Goal: Find specific page/section: Find specific page/section

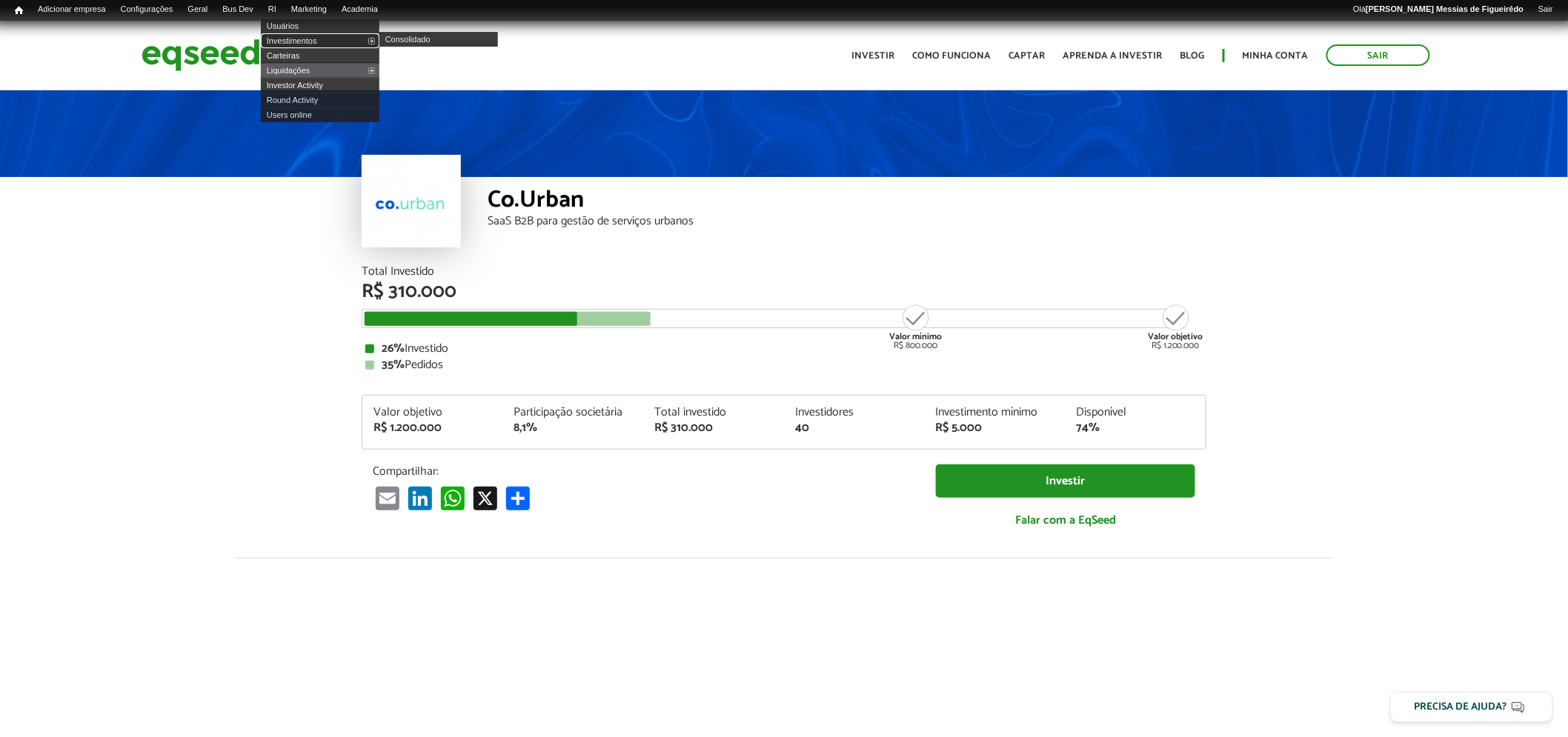
click at [302, 40] on link "Investimentos" at bounding box center [320, 40] width 119 height 14
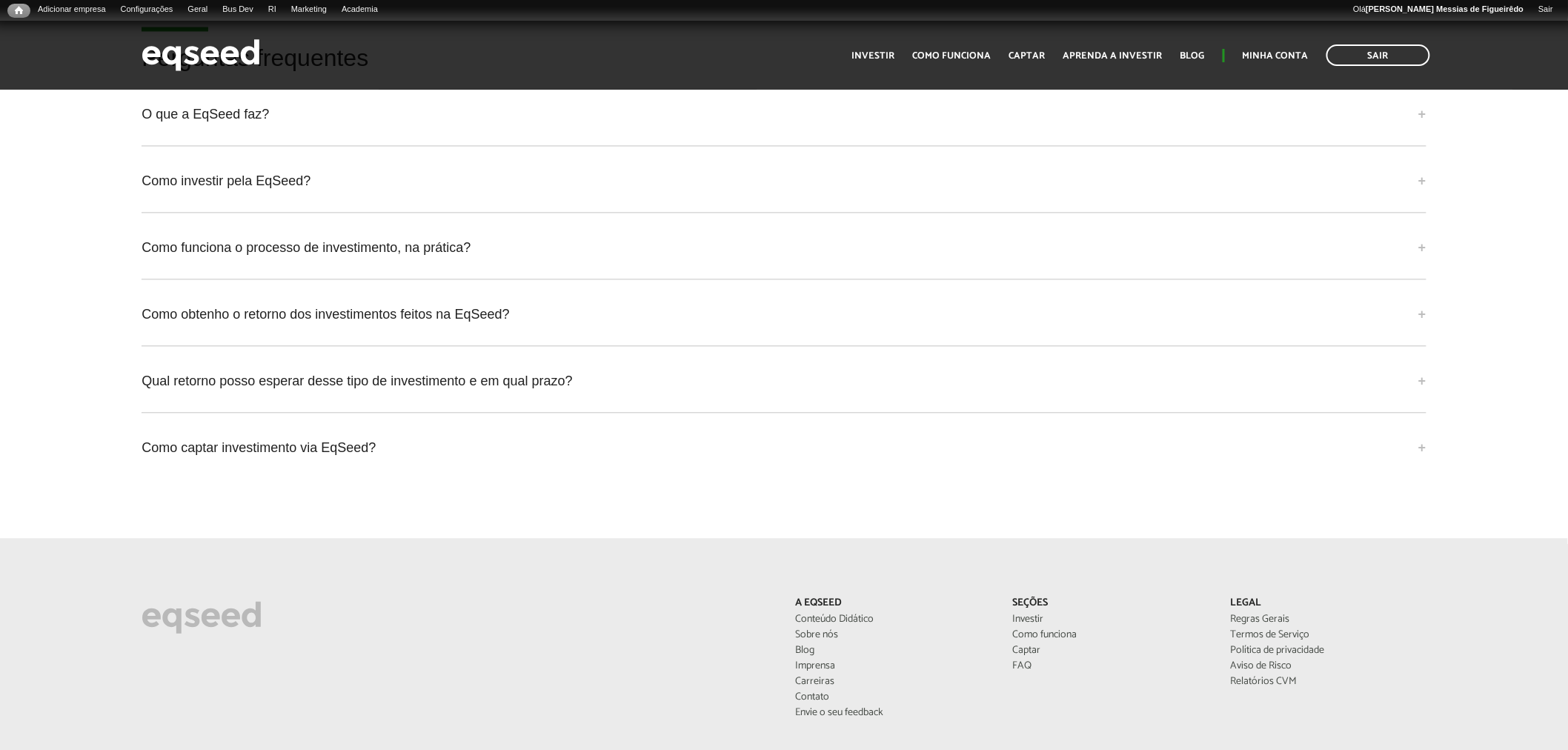
scroll to position [3970, 0]
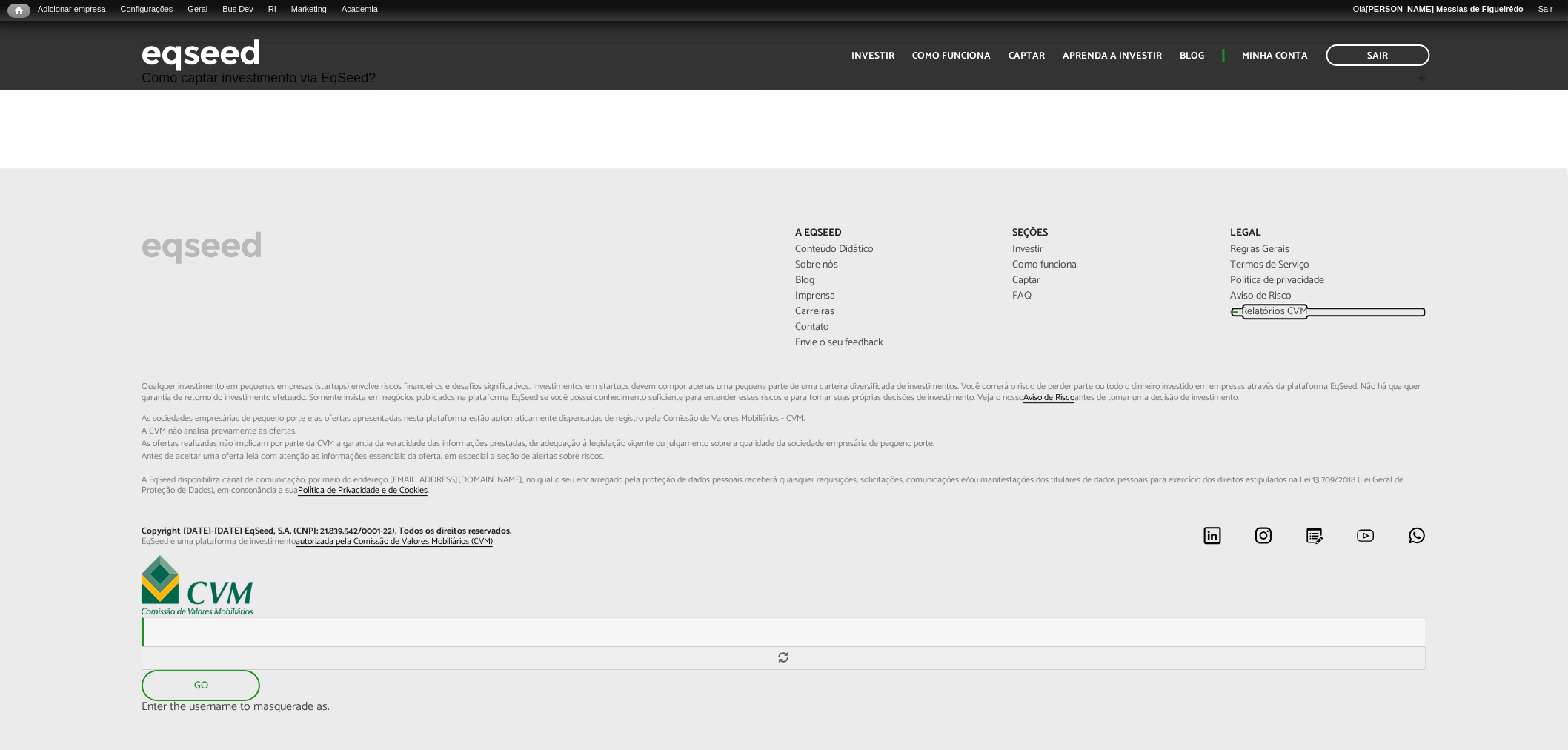
click at [1250, 307] on link "Relatórios CVM" at bounding box center [1329, 312] width 196 height 11
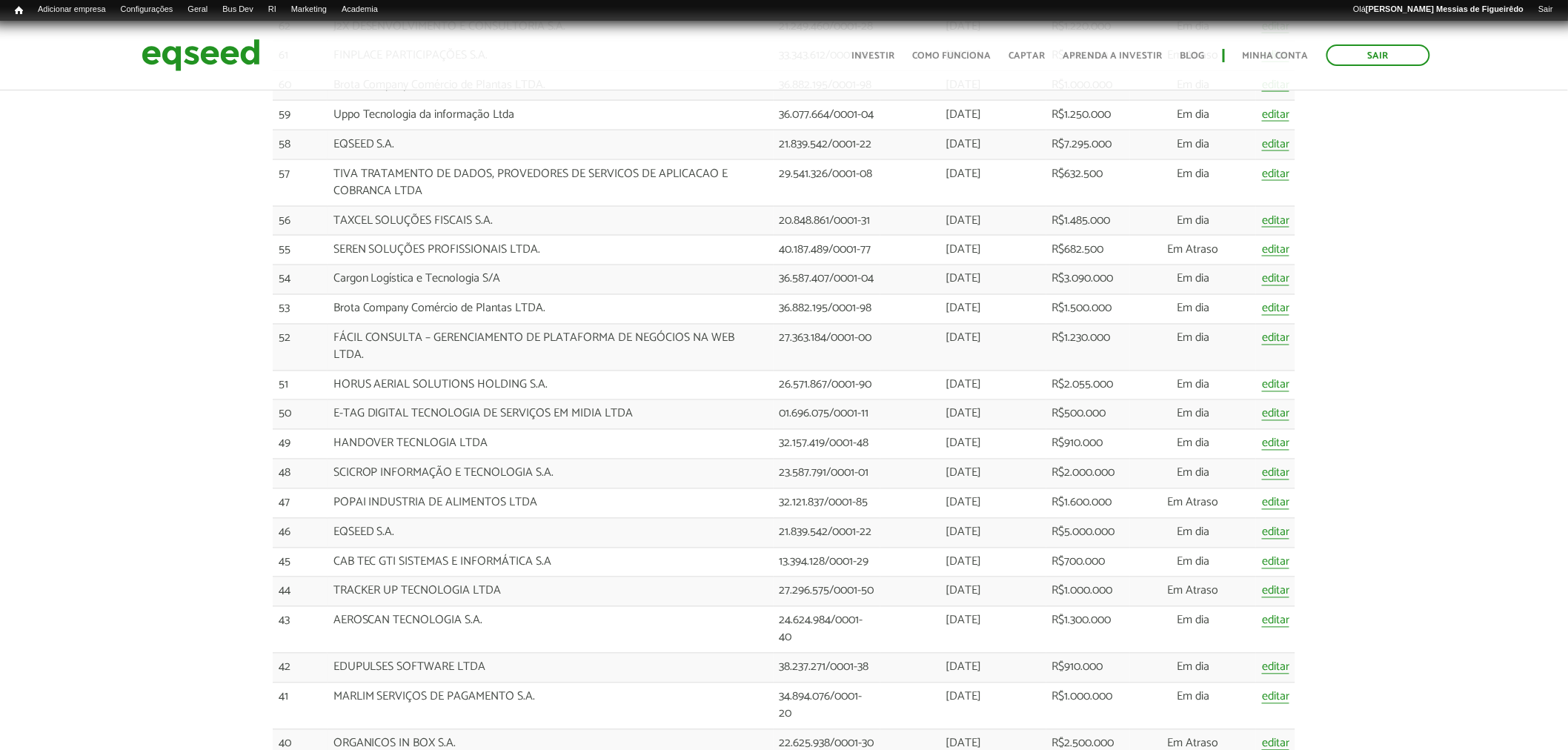
scroll to position [905, 0]
click at [318, 90] on link "UTM Data" at bounding box center [343, 84] width 119 height 14
